Goal: Task Accomplishment & Management: Manage account settings

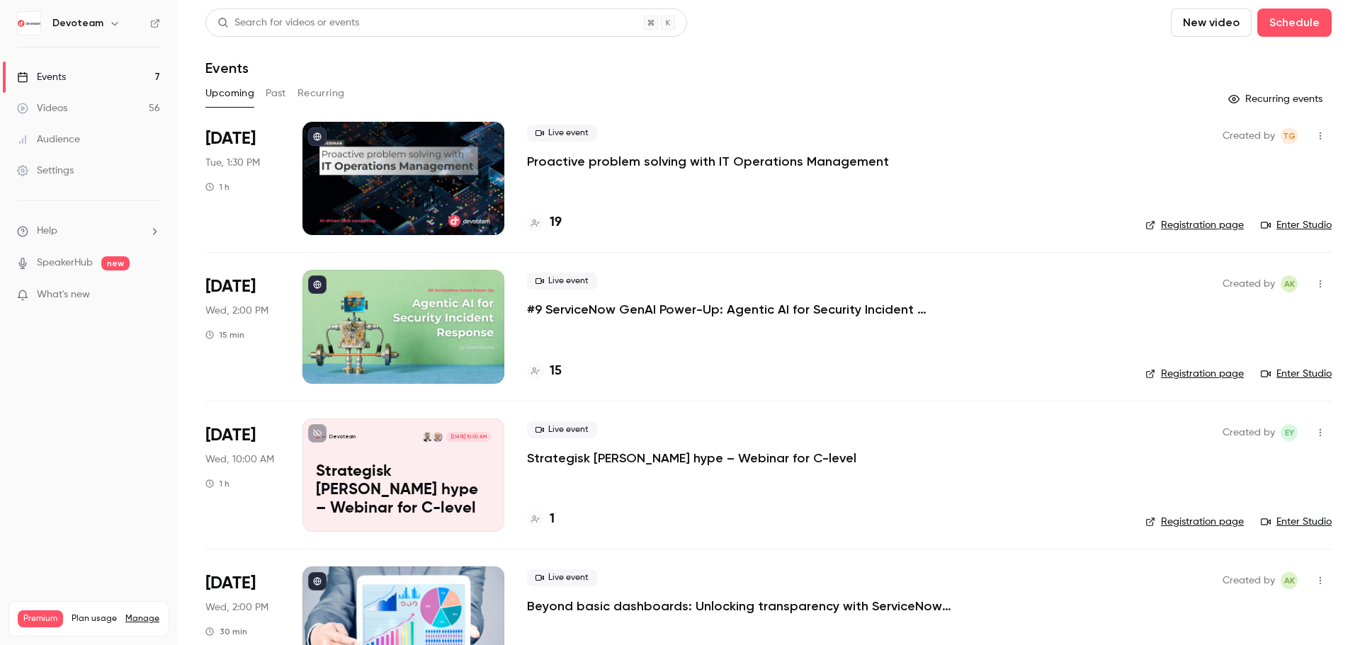
drag, startPoint x: 62, startPoint y: 171, endPoint x: 62, endPoint y: 190, distance: 19.1
click at [62, 171] on div "Settings" at bounding box center [45, 171] width 57 height 14
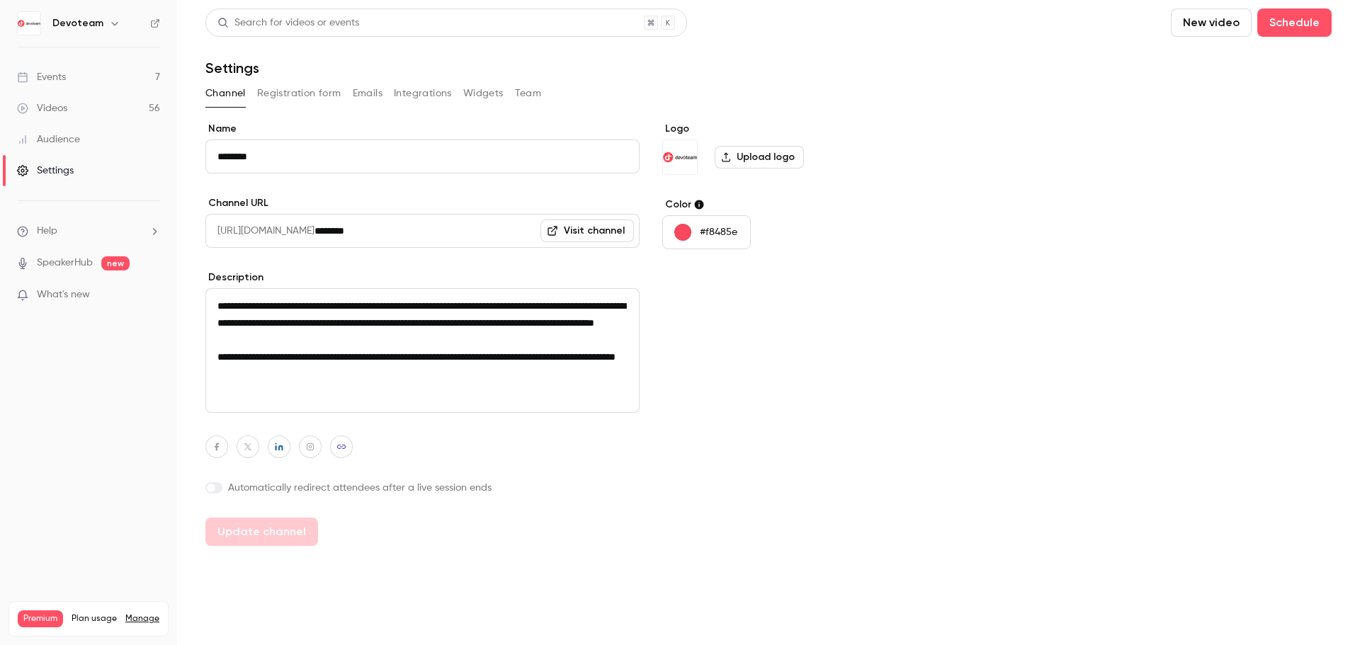
click at [545, 94] on div "Channel Registration form Emails Integrations Widgets Team" at bounding box center [768, 93] width 1126 height 23
click at [535, 92] on button "Team" at bounding box center [528, 93] width 27 height 23
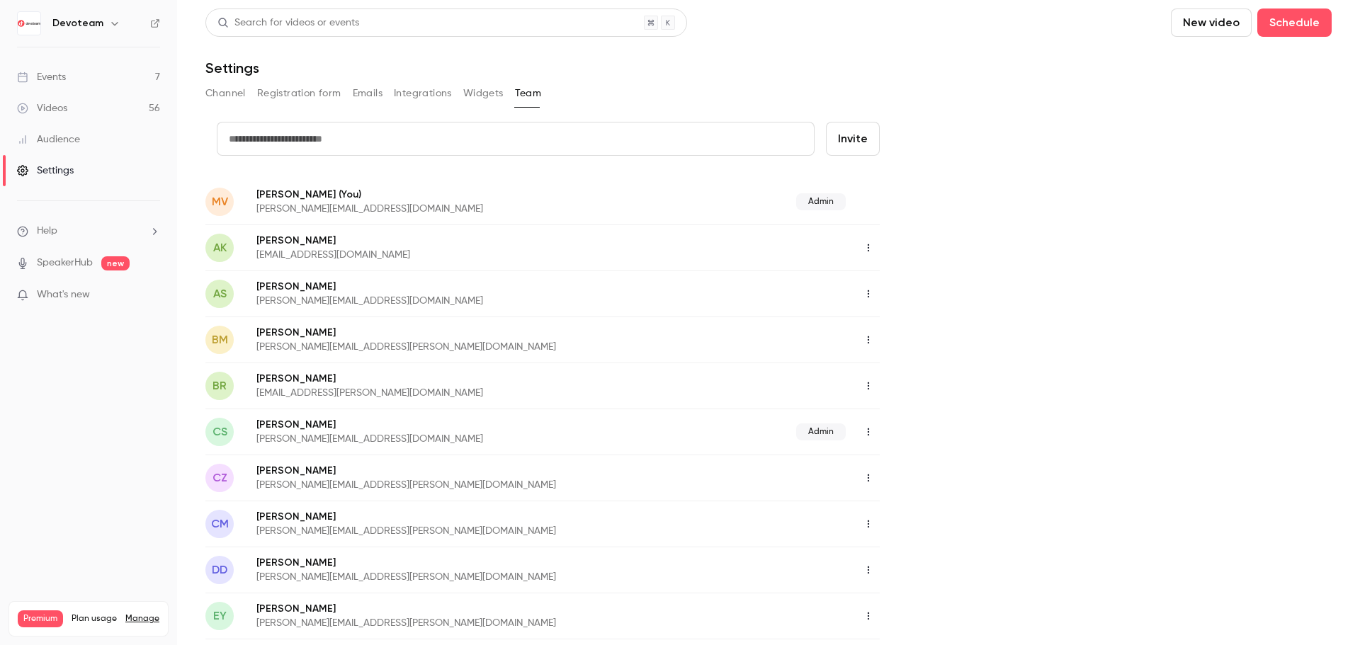
click at [873, 431] on icon "button" at bounding box center [868, 432] width 11 height 10
click at [929, 507] on div "Delete member" at bounding box center [946, 505] width 108 height 14
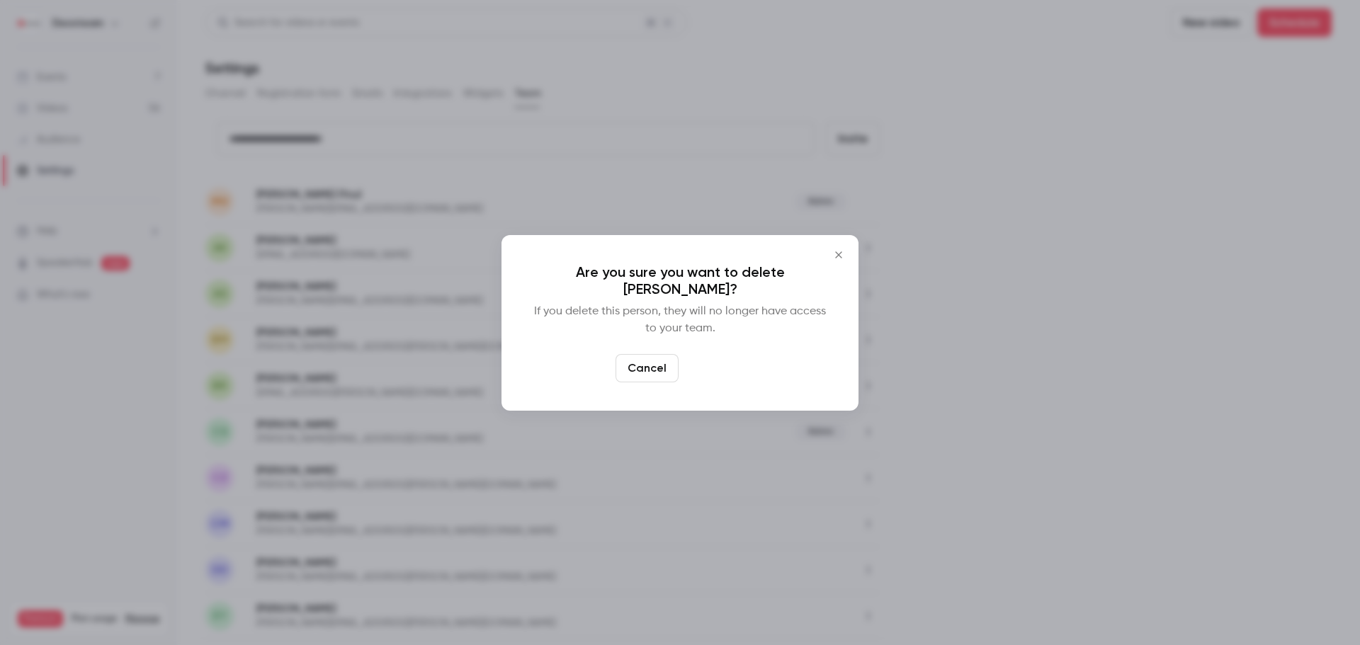
click at [717, 368] on button "Delete" at bounding box center [714, 368] width 61 height 28
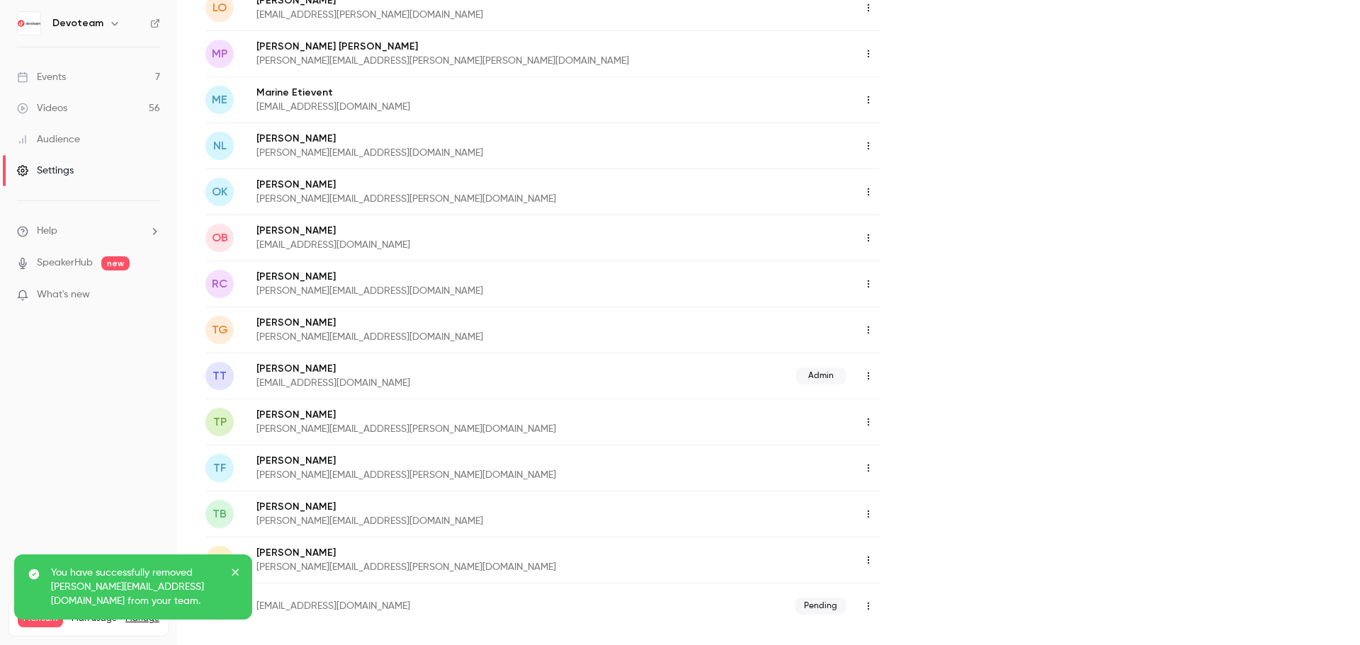
click at [874, 328] on button "button" at bounding box center [868, 330] width 23 height 23
click at [901, 400] on div "Delete member" at bounding box center [946, 403] width 108 height 14
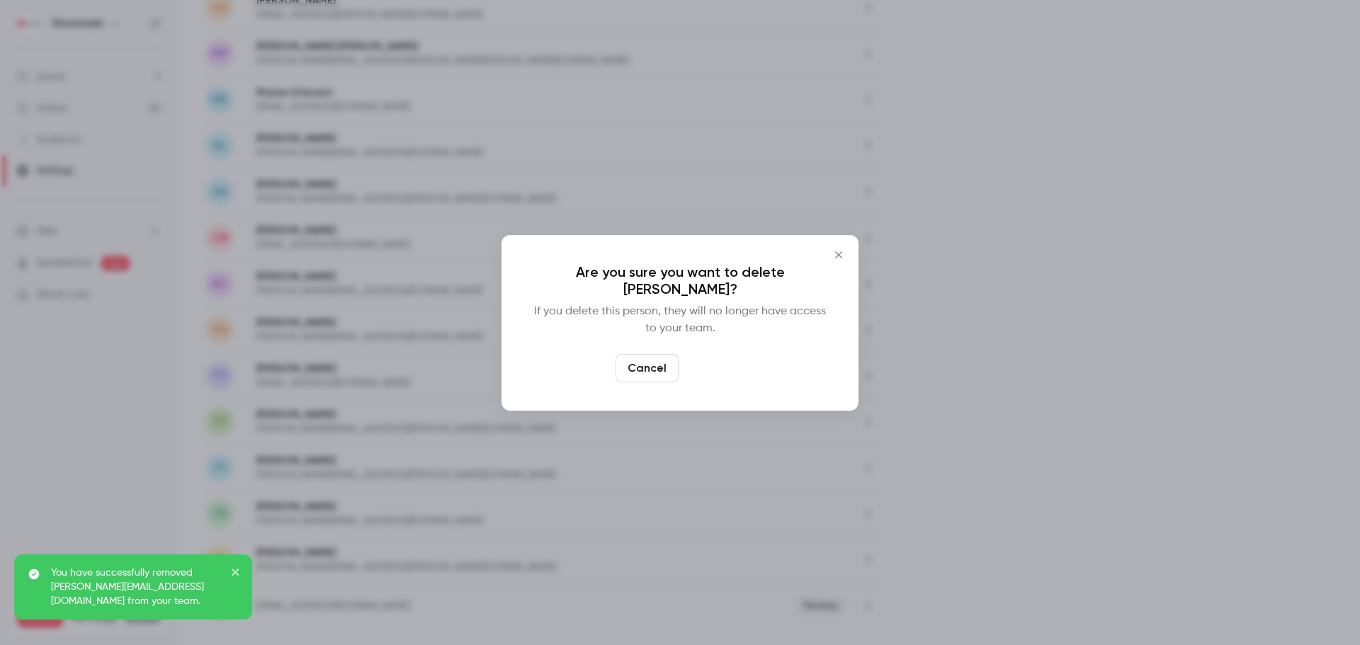
click at [725, 362] on button "Delete" at bounding box center [714, 368] width 61 height 28
